Goal: Task Accomplishment & Management: Manage account settings

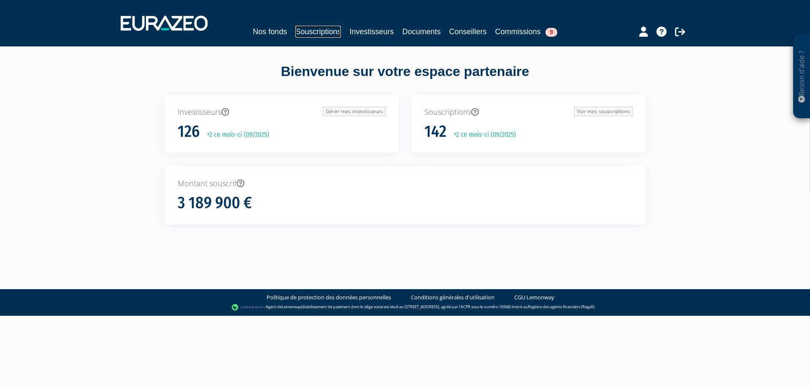
click at [304, 29] on link "Souscriptions" at bounding box center [318, 32] width 46 height 12
drag, startPoint x: 614, startPoint y: 154, endPoint x: 363, endPoint y: 114, distance: 254.7
click at [359, 114] on link "Gérer mes investisseurs" at bounding box center [354, 111] width 62 height 9
click at [610, 110] on link "Voir mes souscriptions" at bounding box center [603, 111] width 58 height 9
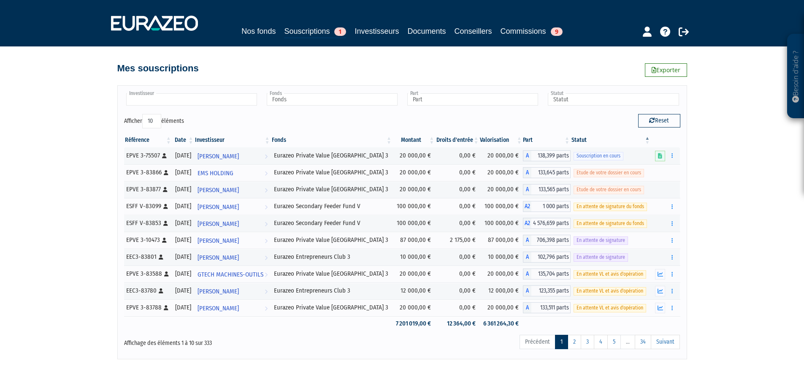
click at [166, 97] on input "text" at bounding box center [191, 99] width 131 height 12
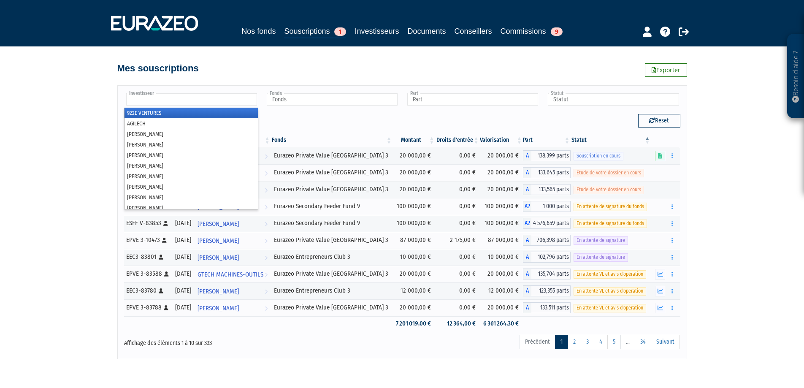
paste input "Aiguesparses"
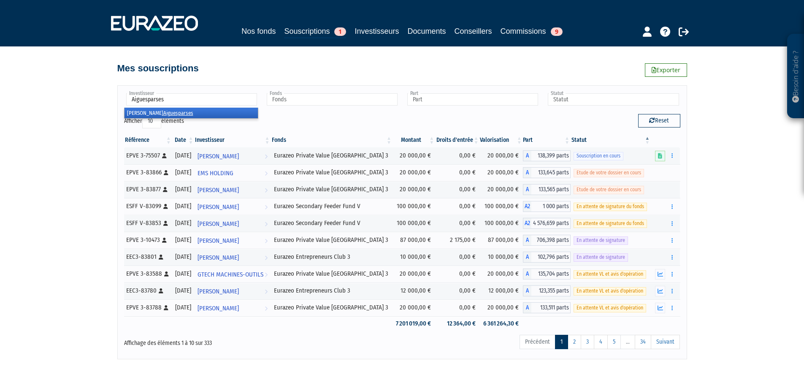
type input "Aiguesparses"
click at [163, 111] on em "Aiguesparses" at bounding box center [178, 113] width 30 height 6
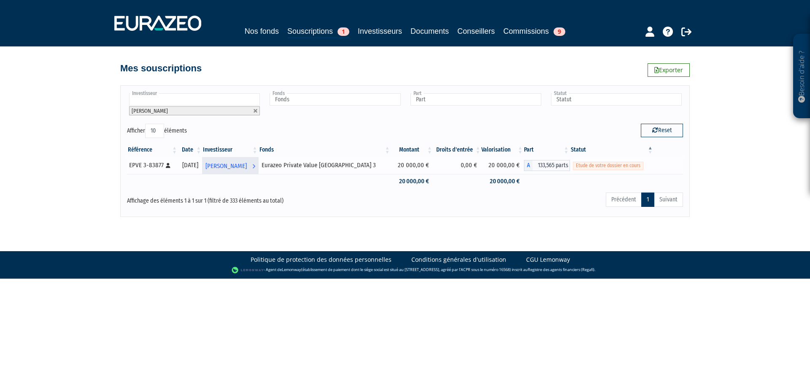
click at [247, 167] on span "[PERSON_NAME]" at bounding box center [226, 166] width 41 height 16
click at [258, 166] on link "[PERSON_NAME] Voir l'investisseur" at bounding box center [230, 165] width 56 height 17
click at [255, 111] on link at bounding box center [255, 110] width 5 height 5
type input "Investisseur"
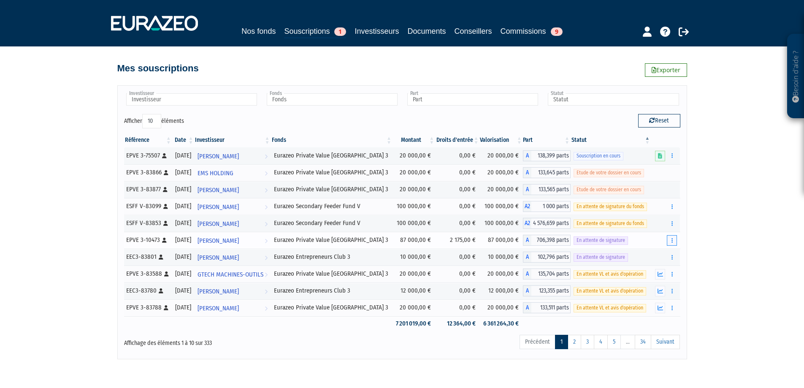
click at [676, 238] on button "button" at bounding box center [672, 240] width 10 height 11
click at [344, 349] on div "Affichage des éléments 1 à 10 sur 333" at bounding box center [236, 343] width 237 height 19
